Goal: Information Seeking & Learning: Learn about a topic

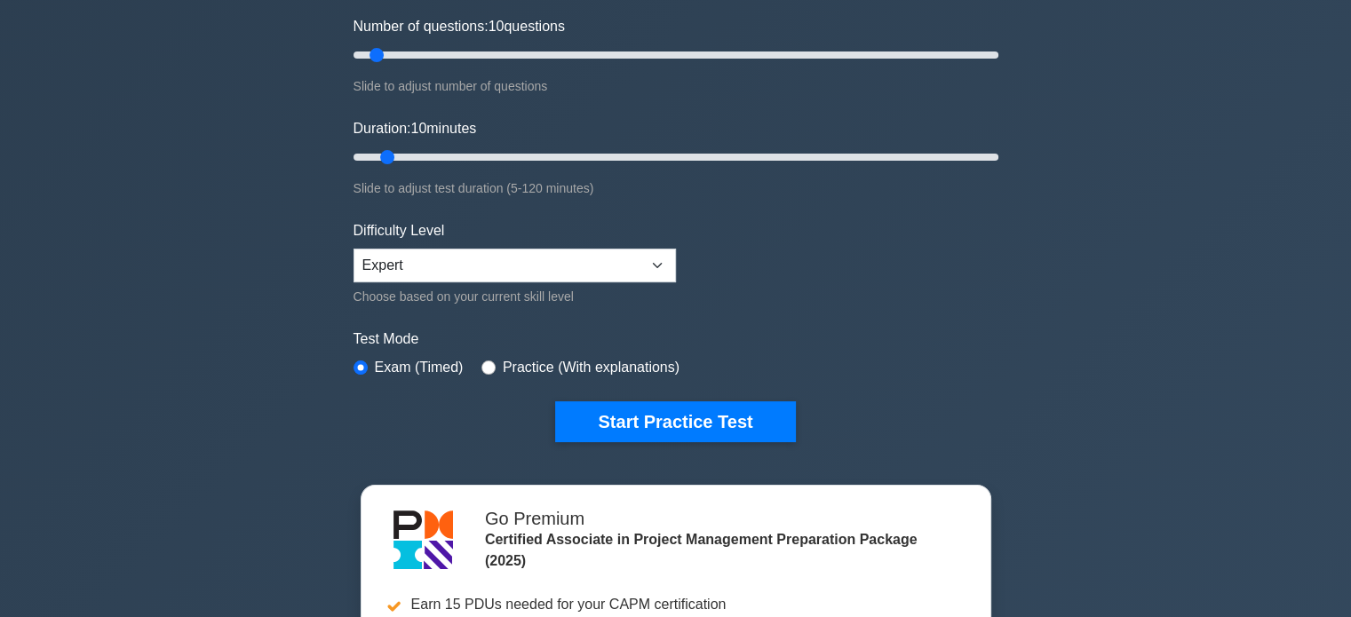
scroll to position [355, 0]
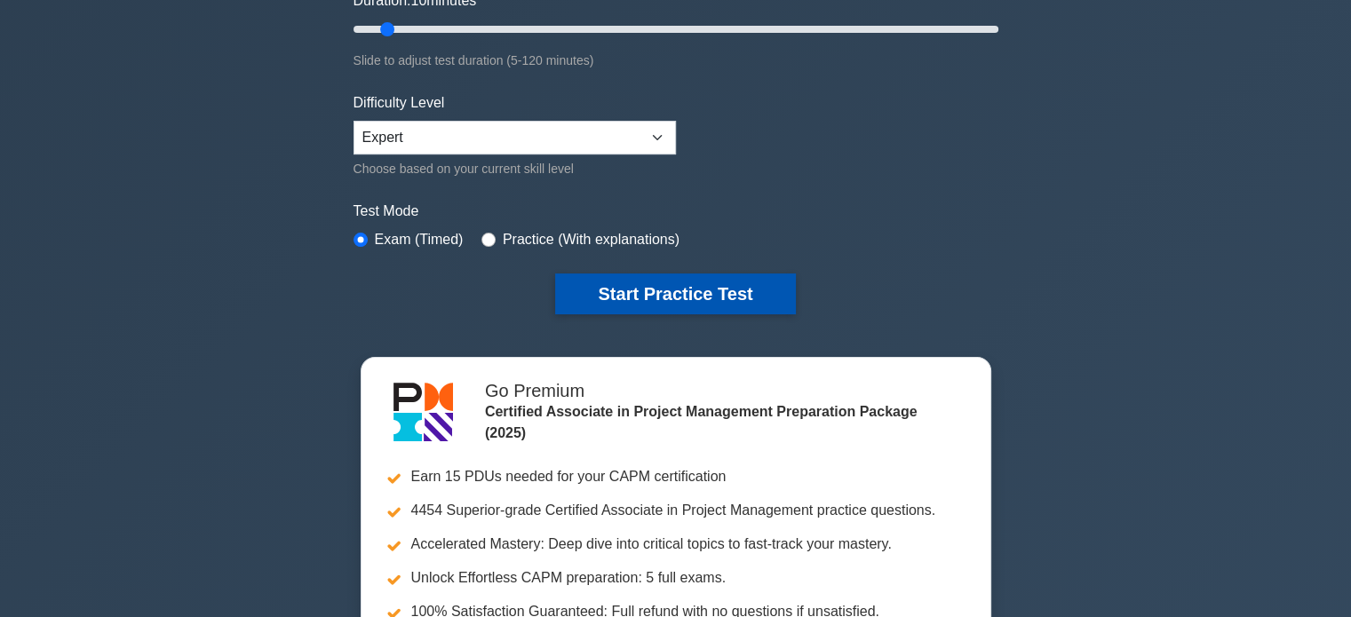
click at [639, 309] on button "Start Practice Test" at bounding box center [675, 294] width 240 height 41
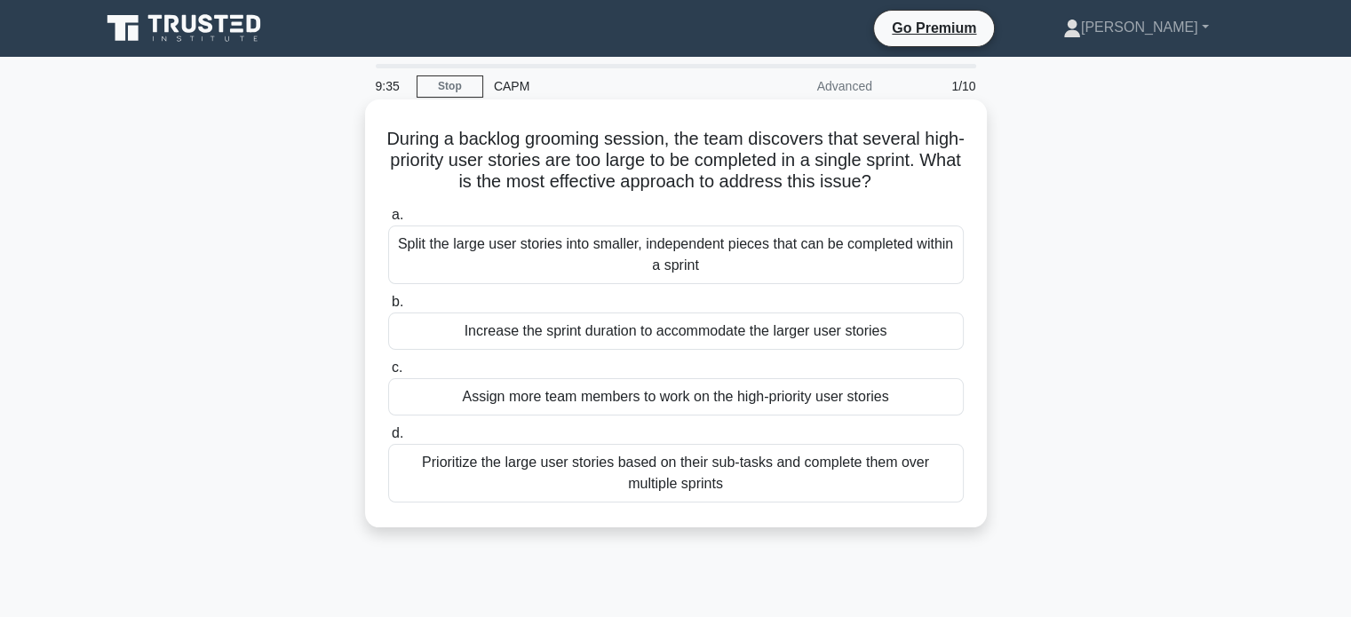
click at [544, 249] on div "Split the large user stories into smaller, independent pieces that can be compl…" at bounding box center [675, 255] width 575 height 59
click at [388, 221] on input "a. Split the large user stories into smaller, independent pieces that can be co…" at bounding box center [388, 216] width 0 height 12
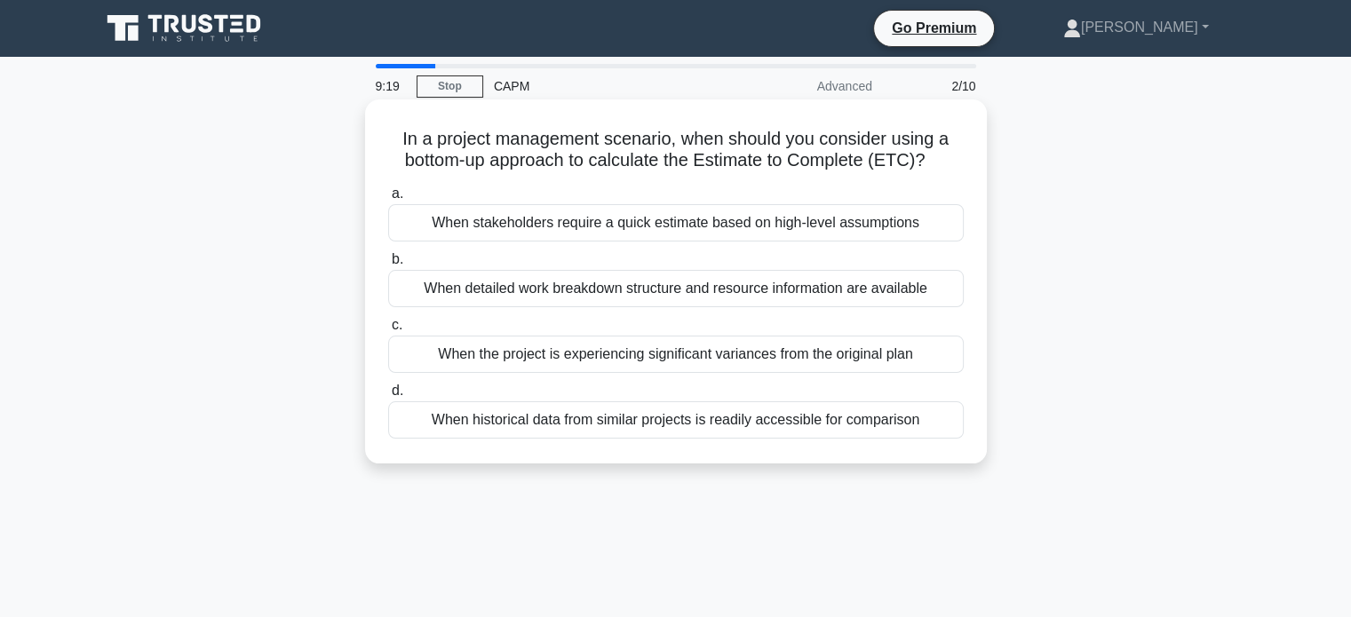
click at [461, 302] on div "When detailed work breakdown structure and resource information are available" at bounding box center [675, 288] width 575 height 37
click at [388, 266] on input "b. When detailed work breakdown structure and resource information are available" at bounding box center [388, 260] width 0 height 12
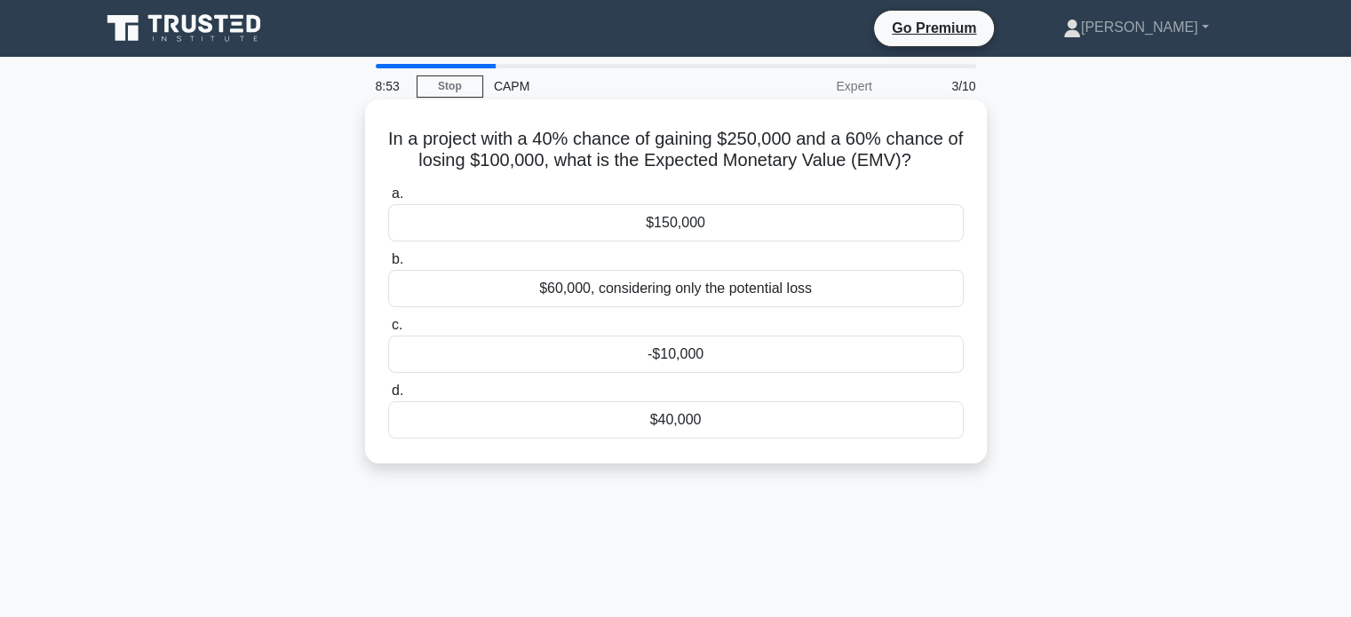
click at [680, 425] on div "$40,000" at bounding box center [675, 419] width 575 height 37
click at [388, 397] on input "d. $40,000" at bounding box center [388, 391] width 0 height 12
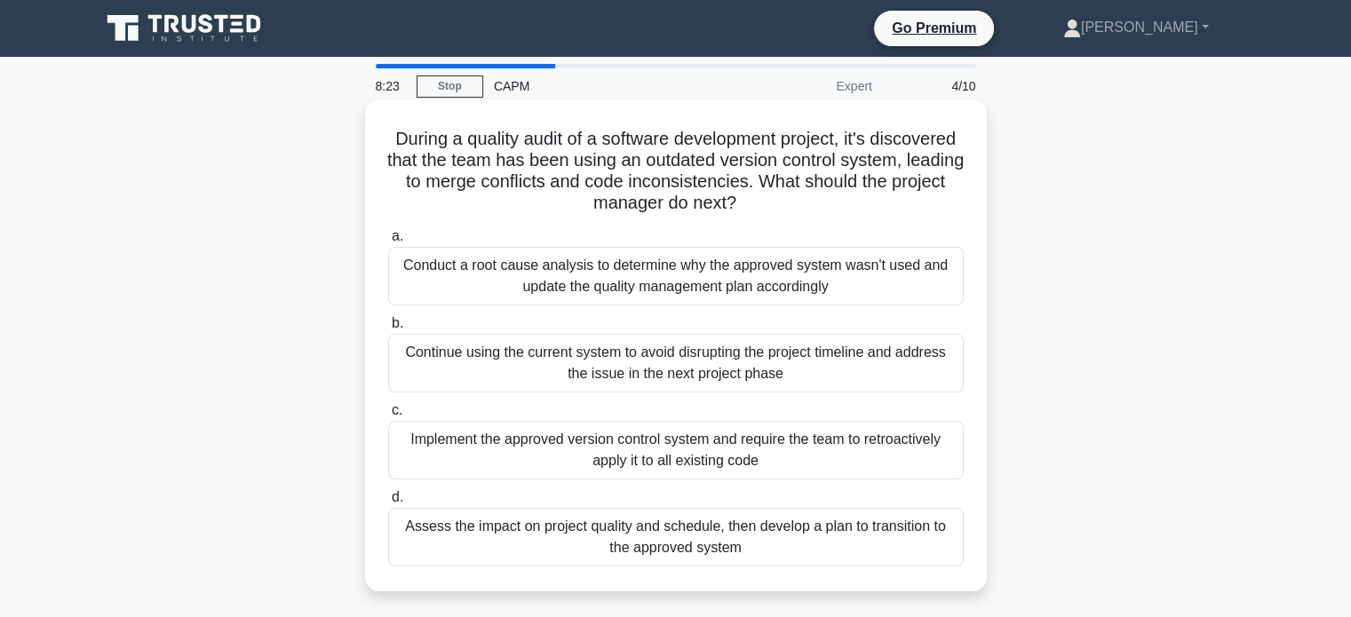
click at [532, 280] on div "Conduct a root cause analysis to determine why the approved system wasn't used …" at bounding box center [675, 276] width 575 height 59
click at [388, 242] on input "a. Conduct a root cause analysis to determine why the approved system wasn't us…" at bounding box center [388, 237] width 0 height 12
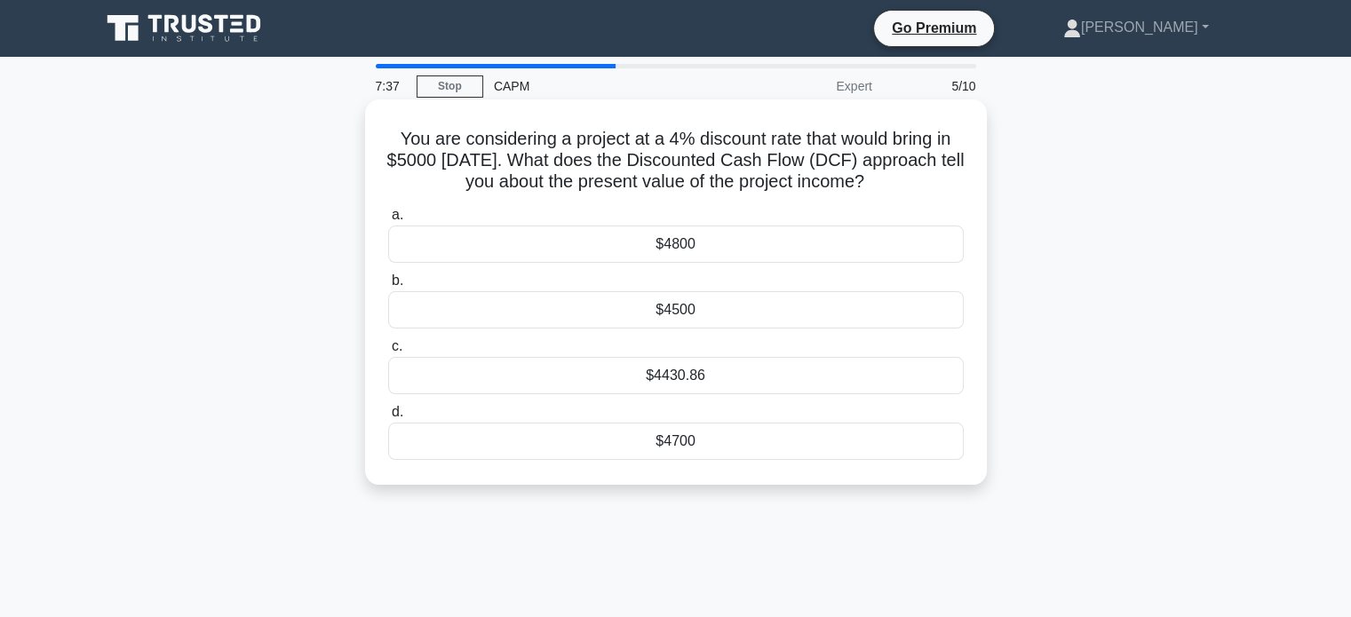
click at [679, 255] on div "$4800" at bounding box center [675, 244] width 575 height 37
click at [388, 221] on input "a. $4800" at bounding box center [388, 216] width 0 height 12
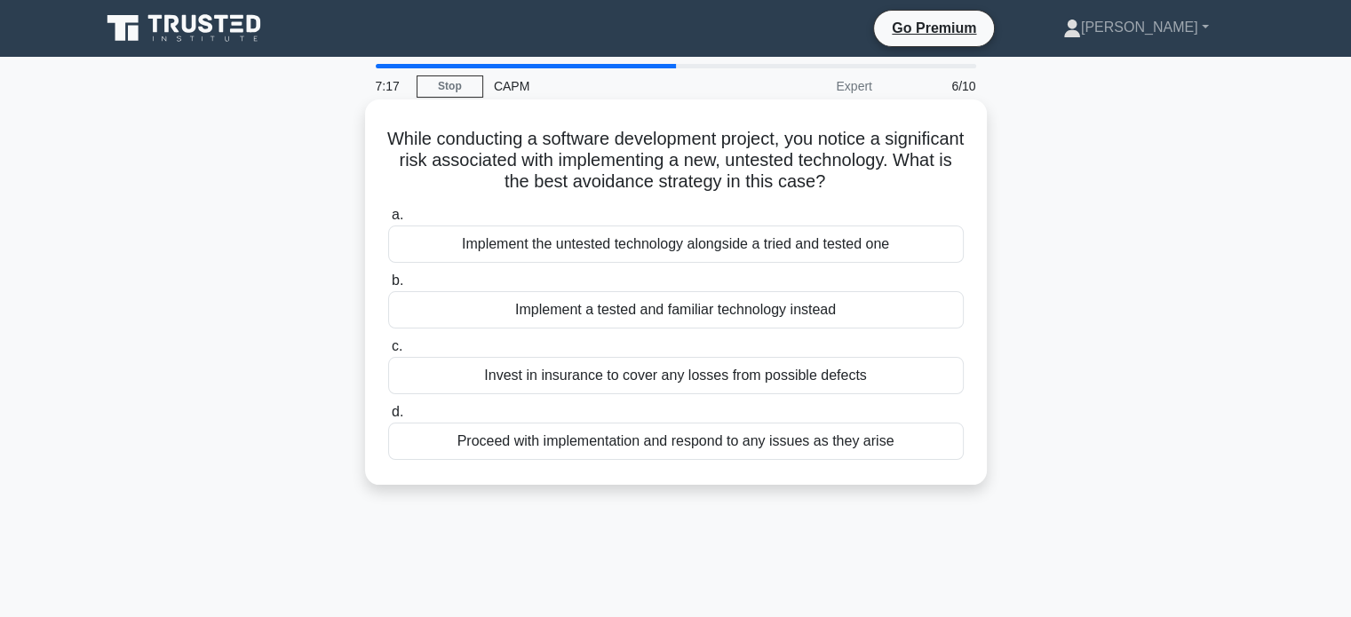
click at [448, 314] on div "Implement a tested and familiar technology instead" at bounding box center [675, 309] width 575 height 37
click at [388, 287] on input "b. Implement a tested and familiar technology instead" at bounding box center [388, 281] width 0 height 12
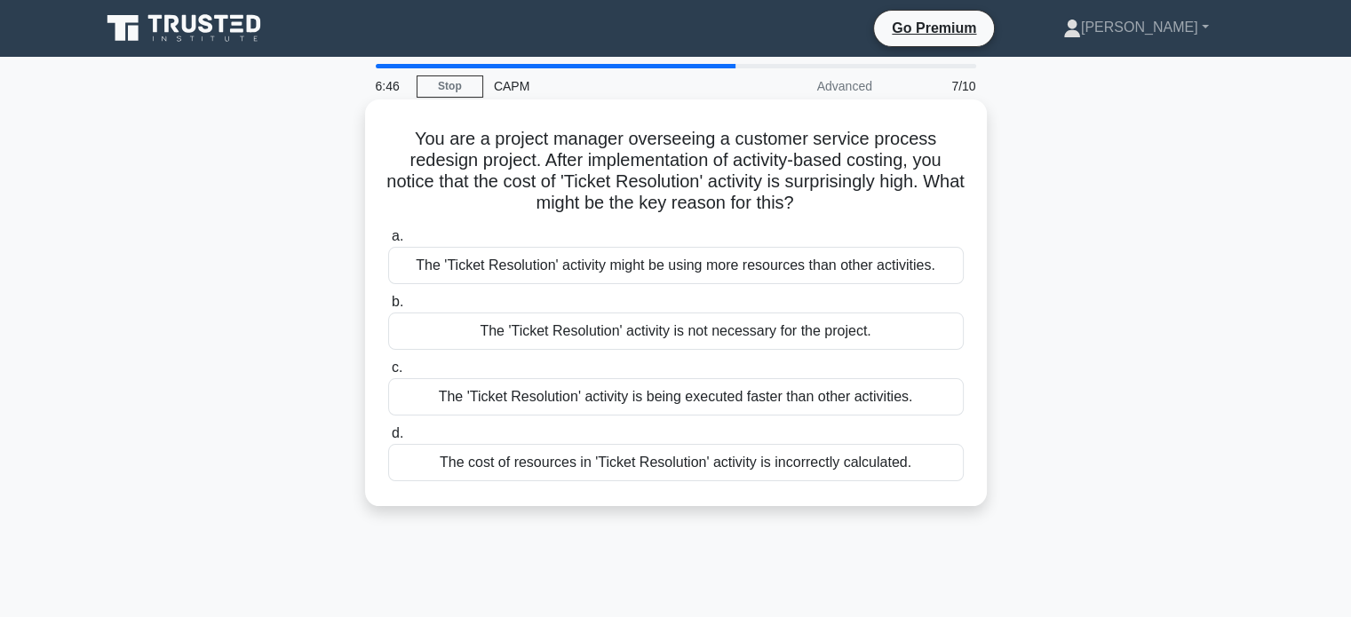
click at [868, 461] on div "The cost of resources in 'Ticket Resolution' activity is incorrectly calculated." at bounding box center [675, 462] width 575 height 37
click at [388, 440] on input "d. The cost of resources in 'Ticket Resolution' activity is incorrectly calcula…" at bounding box center [388, 434] width 0 height 12
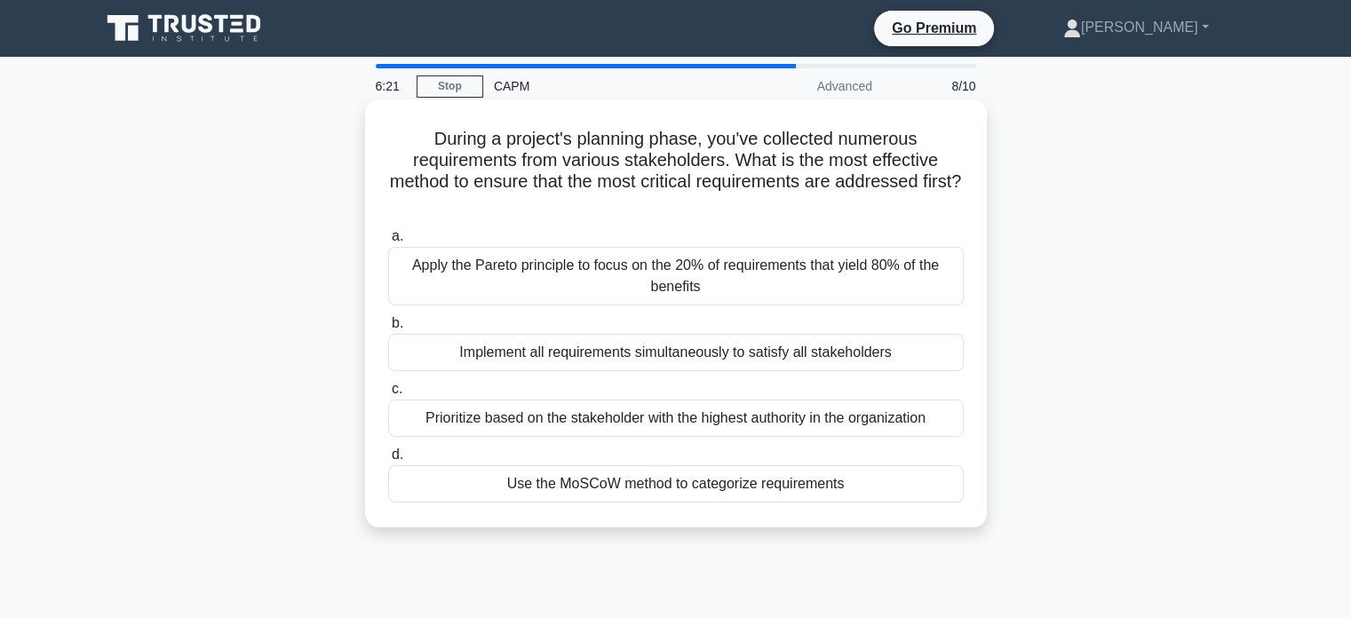
click at [601, 496] on div "Use the MoSCoW method to categorize requirements" at bounding box center [675, 483] width 575 height 37
click at [388, 461] on input "d. Use the MoSCoW method to categorize requirements" at bounding box center [388, 455] width 0 height 12
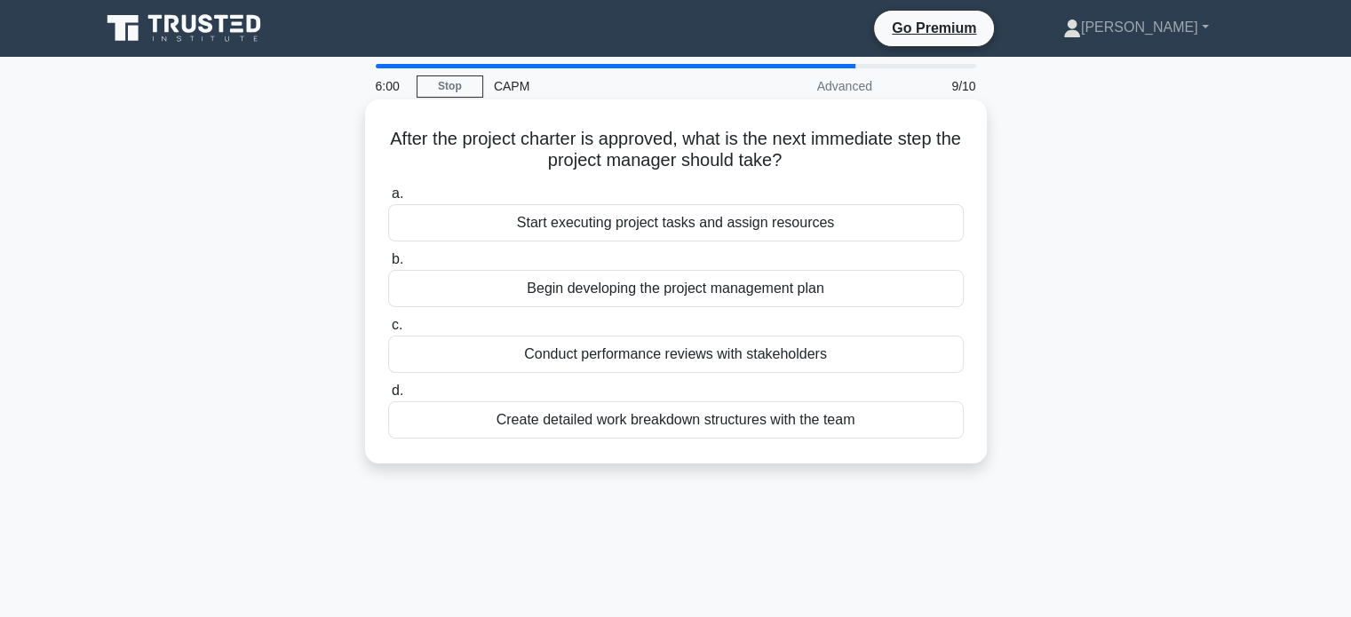
click at [615, 287] on div "Begin developing the project management plan" at bounding box center [675, 288] width 575 height 37
click at [388, 266] on input "b. Begin developing the project management plan" at bounding box center [388, 260] width 0 height 12
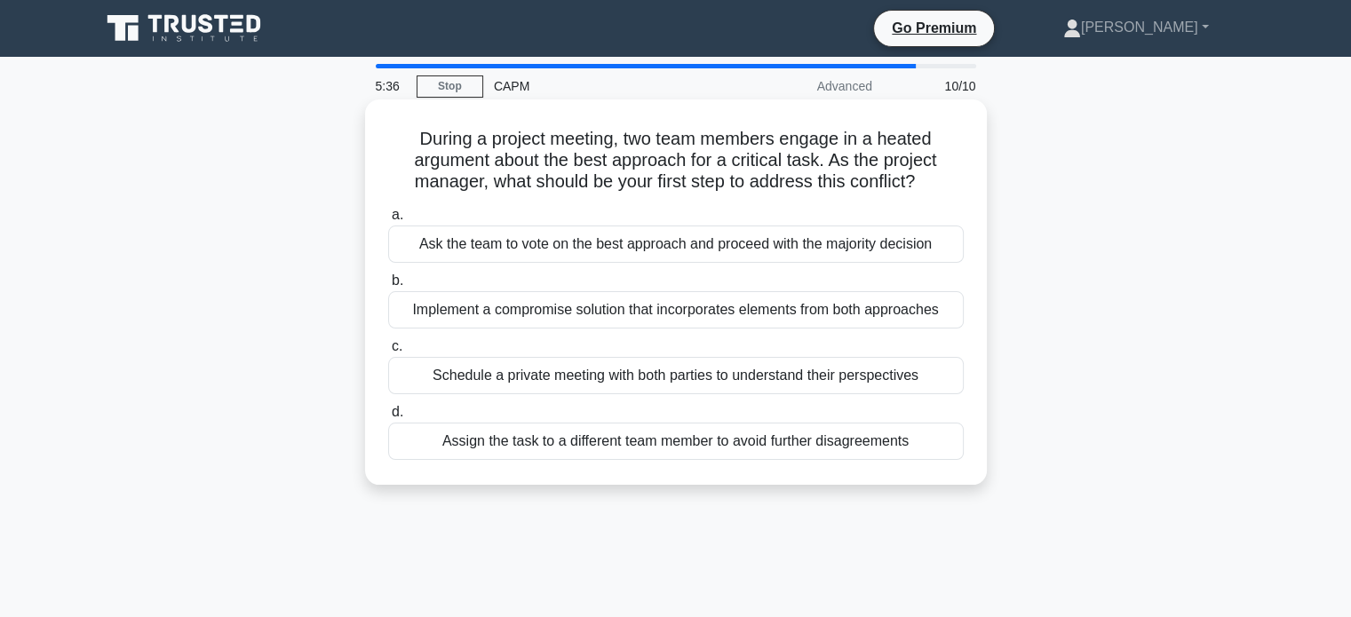
click at [464, 322] on div "Implement a compromise solution that incorporates elements from both approaches" at bounding box center [675, 309] width 575 height 37
click at [388, 287] on input "b. Implement a compromise solution that incorporates elements from both approac…" at bounding box center [388, 281] width 0 height 12
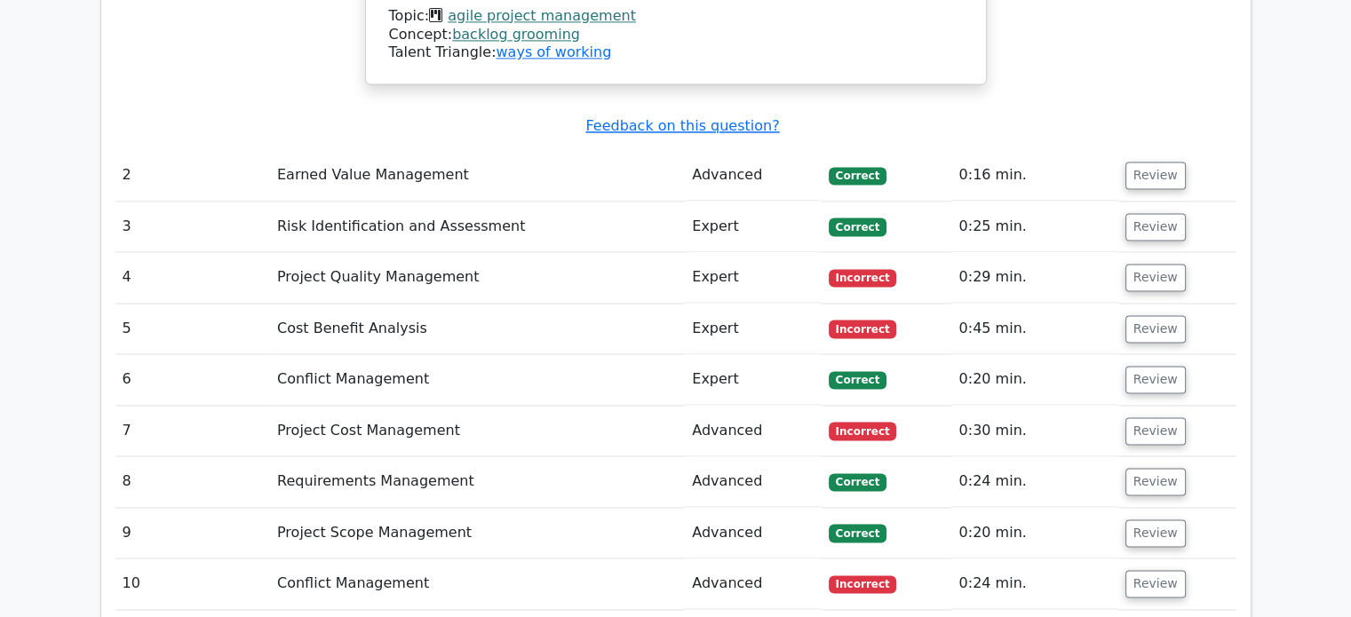
scroll to position [2842, 0]
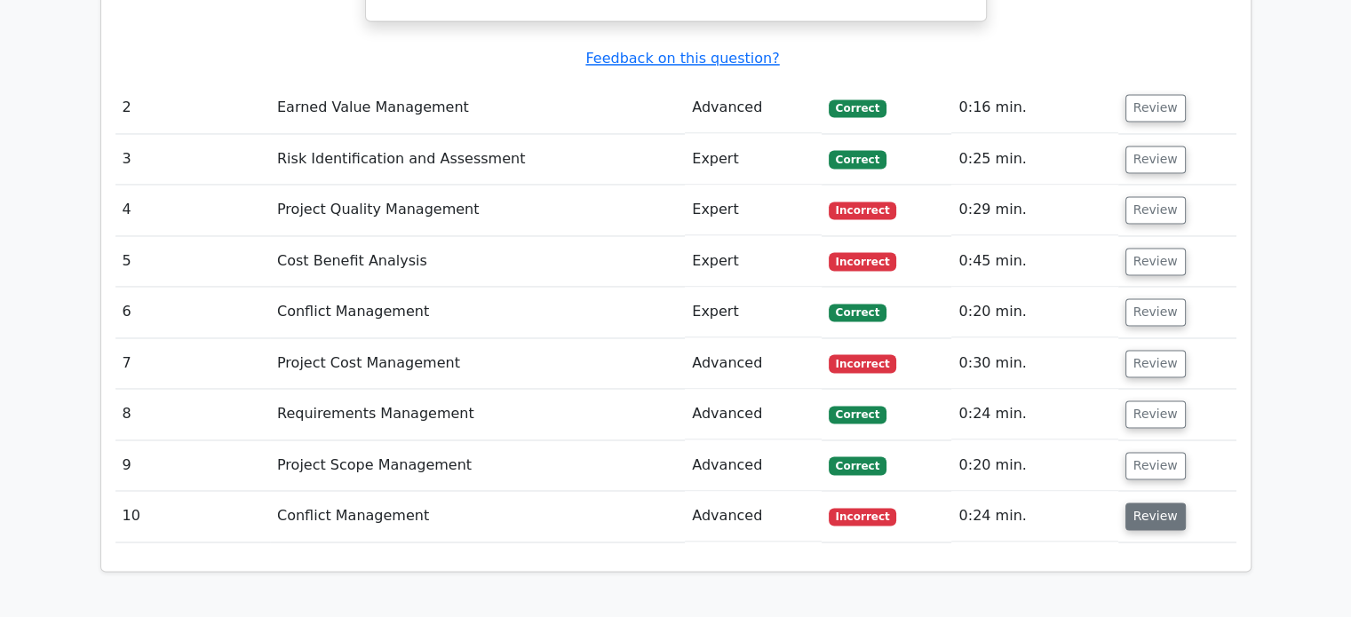
click at [1158, 503] on button "Review" at bounding box center [1155, 517] width 60 height 28
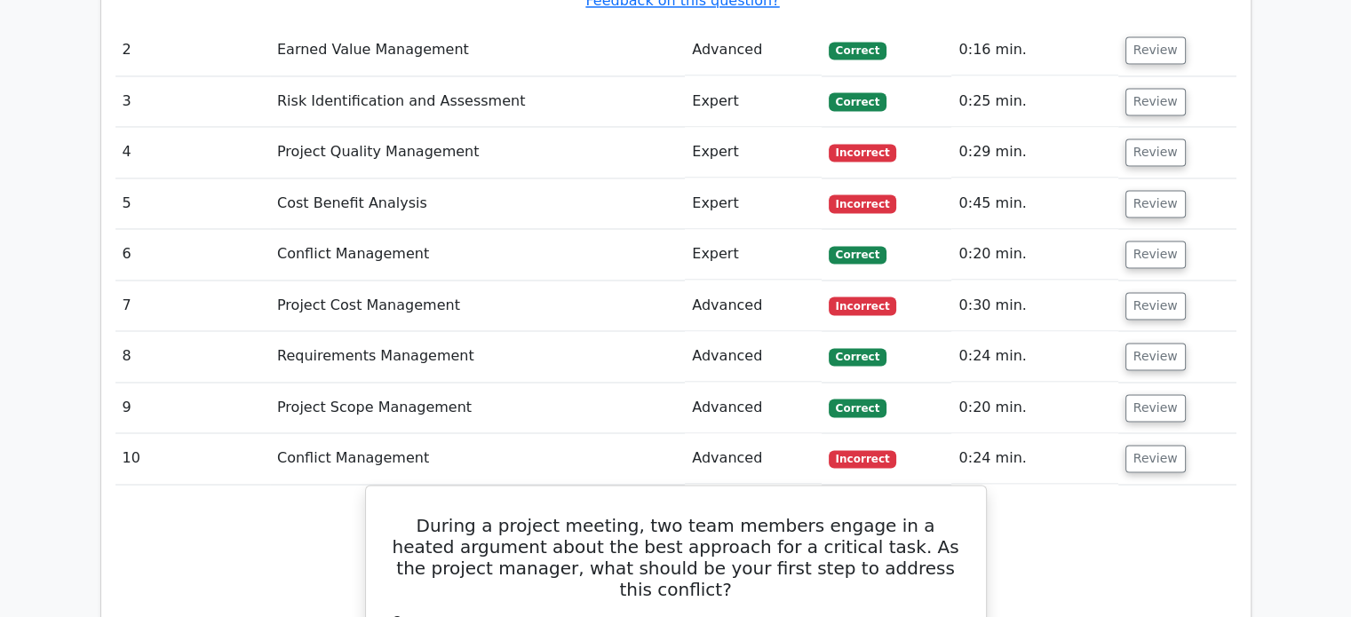
scroll to position [2931, 0]
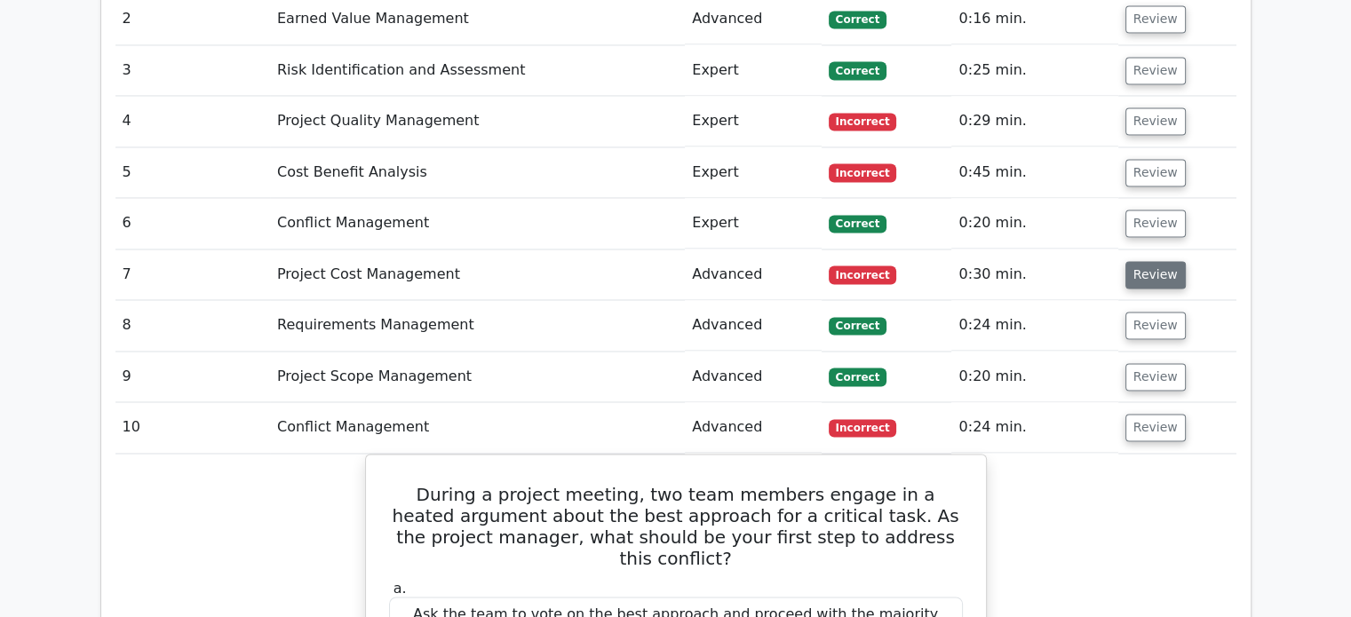
click at [1155, 261] on button "Review" at bounding box center [1155, 275] width 60 height 28
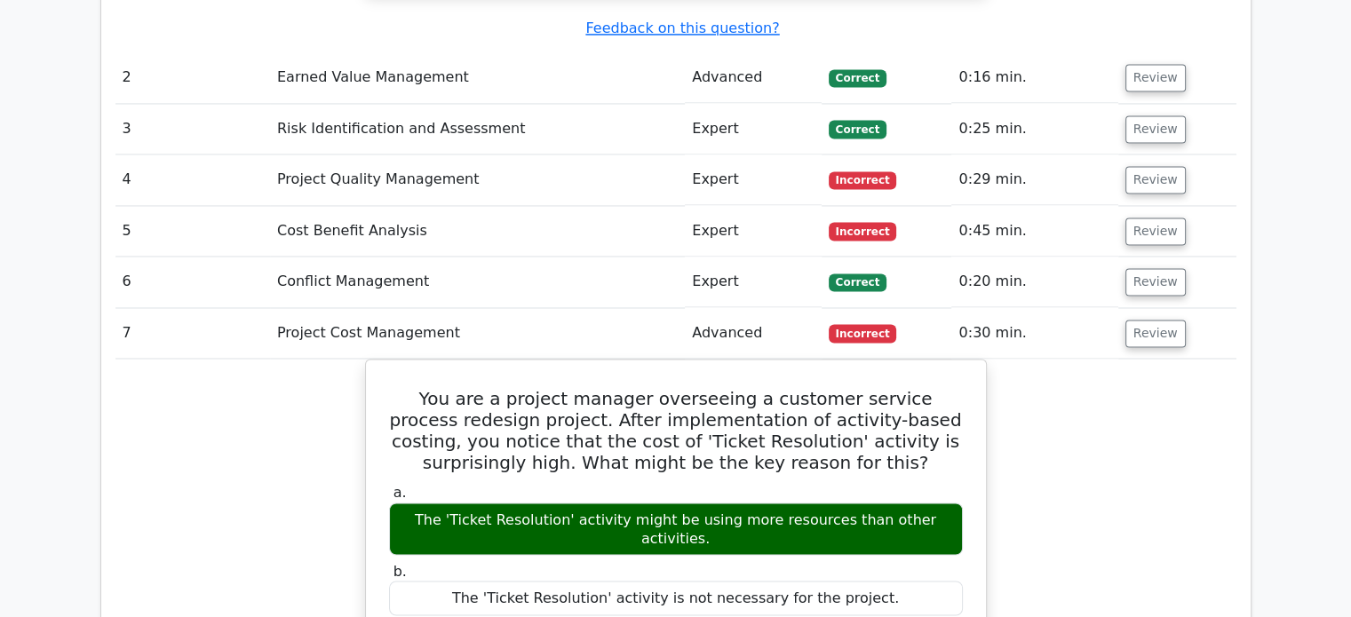
scroll to position [2842, 0]
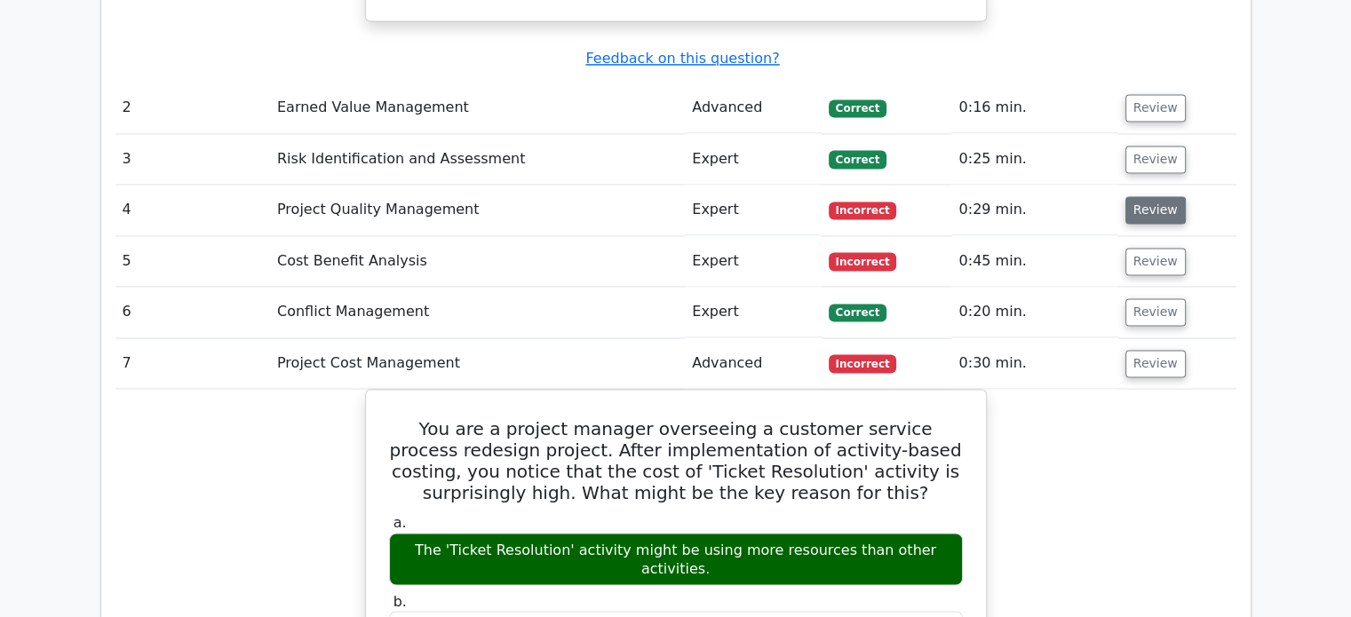
click at [1160, 196] on button "Review" at bounding box center [1155, 210] width 60 height 28
